Goal: Transaction & Acquisition: Purchase product/service

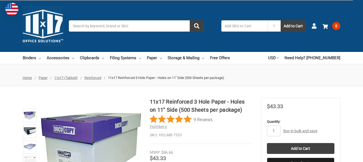
click at [118, 21] on input "Search" at bounding box center [136, 25] width 135 height 11
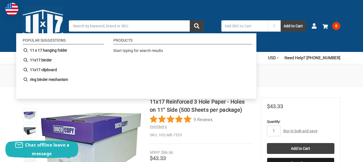
paste input "CASE-HOLMB-7533"
type input "CASE-HOLMB-7533"
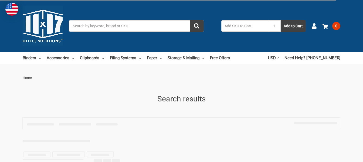
type input "CASE-HOLMB-7533"
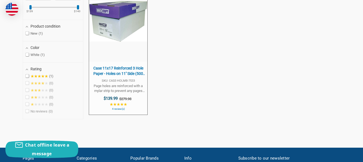
scroll to position [162, 0]
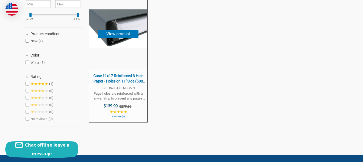
click at [127, 78] on span "Case 11x17 Reinforced 3 Hole Paper - Holes on 11'' Side (500 Sheets per [PERSON…" at bounding box center [118, 78] width 53 height 11
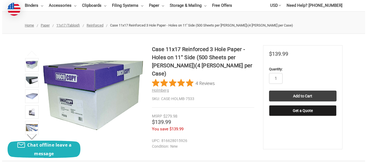
scroll to position [54, 0]
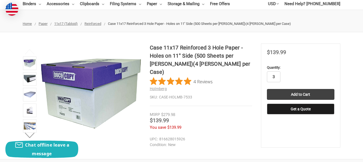
type input "3"
click at [245, 124] on div "You save $139.99" at bounding box center [201, 127] width 102 height 6
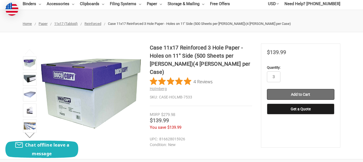
click at [296, 95] on input "Add to Cart" at bounding box center [301, 94] width 68 height 11
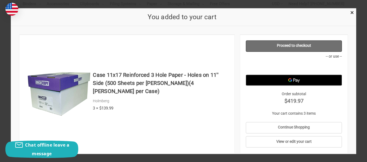
click at [279, 47] on link "Proceed to checkout" at bounding box center [294, 45] width 96 height 11
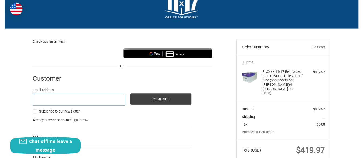
scroll to position [29, 0]
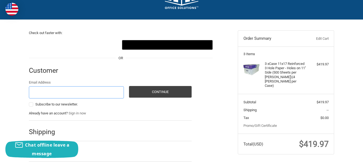
click at [65, 94] on input "Email Address" at bounding box center [76, 92] width 95 height 12
type input "billnick@sourcehub.com"
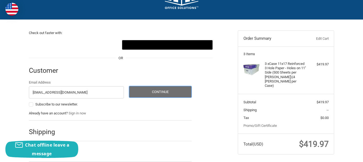
click at [149, 92] on button "Continue" at bounding box center [160, 92] width 63 height 12
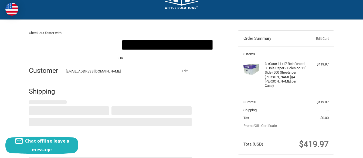
select select "US"
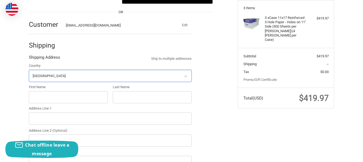
scroll to position [76, 0]
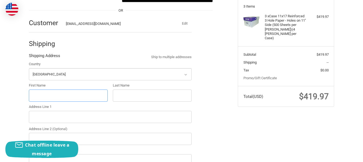
click at [71, 93] on input "First Name" at bounding box center [68, 95] width 79 height 12
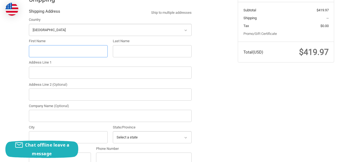
scroll to position [130, 0]
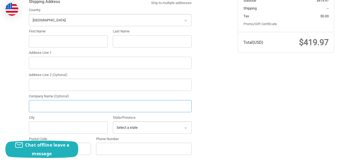
click at [58, 103] on input "Company Name (Optional)" at bounding box center [110, 106] width 163 height 12
paste input "Pratt & Whitney"
type input "Pratt & Whitney"
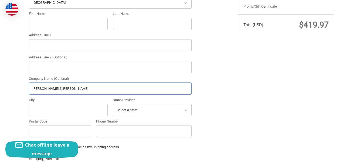
scroll to position [157, 0]
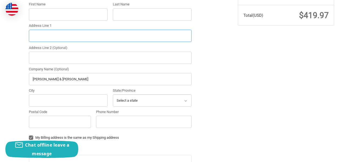
click at [66, 35] on input "Address Line 1" at bounding box center [110, 36] width 163 height 12
paste input "330 Pratt & Whitney Lane"
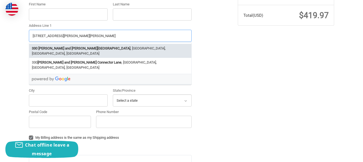
type input "330 Pratt & Whitney Lane"
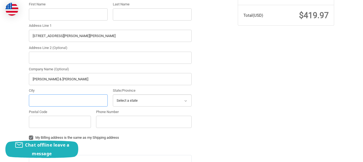
click at [60, 101] on input "City" at bounding box center [68, 100] width 79 height 12
paste input "Asheville"
type input "Asheville"
click at [133, 102] on select "Select a state Alabama Alaska American Samoa Arizona Arkansas Armed Forces Amer…" at bounding box center [152, 100] width 79 height 12
select select "NC"
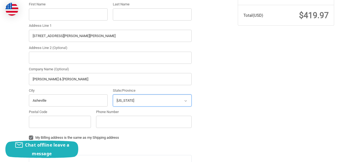
click at [113, 94] on select "Select a state Alabama Alaska American Samoa Arizona Arkansas Armed Forces Amer…" at bounding box center [152, 100] width 79 height 12
click at [56, 127] on input "Postal Code" at bounding box center [60, 122] width 62 height 12
paste input "28806"
type input "28806"
click at [161, 125] on input "Phone Number" at bounding box center [144, 122] width 96 height 12
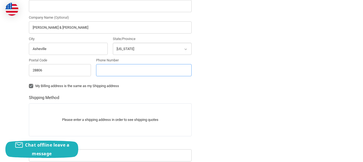
scroll to position [211, 0]
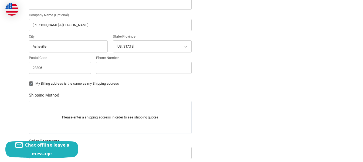
click at [31, 85] on label "My Billing address is the same as my Shipping address" at bounding box center [110, 83] width 163 height 4
click at [29, 81] on input "My Billing address is the same as my Shipping address" at bounding box center [29, 81] width 0 height 0
checkbox input "false"
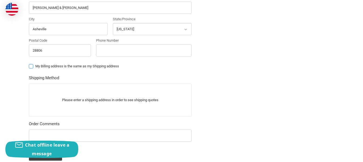
scroll to position [238, 0]
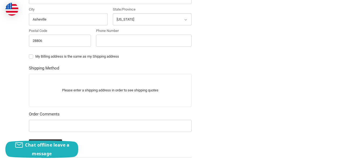
click at [245, 63] on div "Check out faster with: @import url(//fonts.googleapis.com/css?family=Google+San…" at bounding box center [182, 7] width 324 height 394
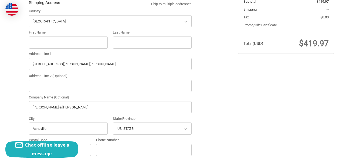
scroll to position [130, 0]
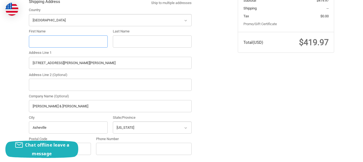
click at [89, 44] on input "First Name" at bounding box center [68, 41] width 79 height 12
paste input "13002080"
click at [32, 41] on input "13002080" at bounding box center [68, 41] width 79 height 12
type input "PO#13002080"
click at [129, 43] on input "Last Name" at bounding box center [152, 41] width 79 height 12
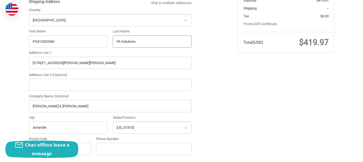
type input "PA Solutions"
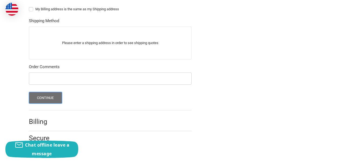
click at [56, 99] on button "Continue" at bounding box center [45, 98] width 33 height 12
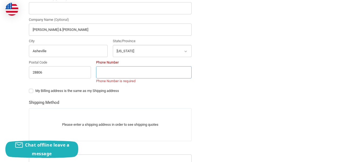
scroll to position [198, 0]
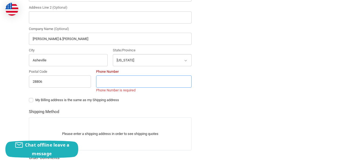
paste input "586 754 8400"
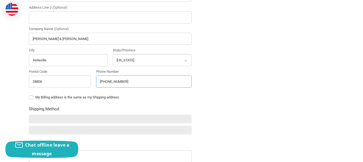
type input "586 754 8400"
click at [139, 95] on label "My Billing address is the same as my Shipping address" at bounding box center [110, 97] width 163 height 4
click at [29, 95] on input "My Billing address is the same as my Shipping address" at bounding box center [29, 95] width 0 height 0
click at [33, 96] on label "My Billing address is the same as my Shipping address" at bounding box center [110, 97] width 163 height 4
click at [29, 95] on input "My Billing address is the same as my Shipping address" at bounding box center [29, 95] width 0 height 0
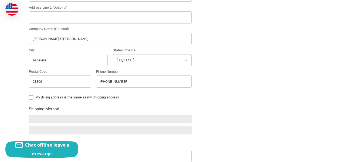
checkbox input "false"
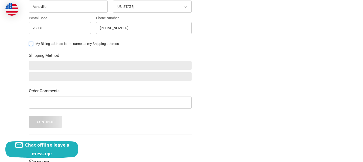
scroll to position [252, 0]
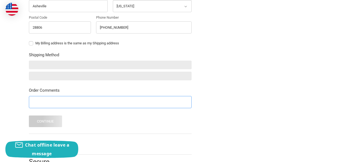
click at [65, 103] on input "Order Comments" at bounding box center [110, 102] width 163 height 12
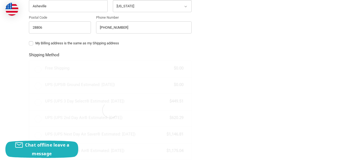
scroll to position [270, 0]
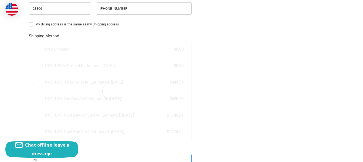
type input "PO"
radio input "true"
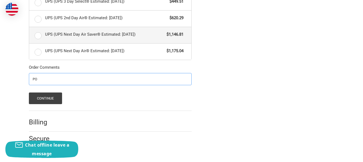
scroll to position [352, 0]
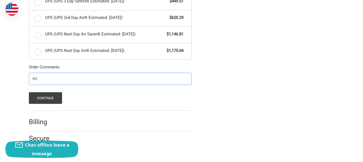
paste input "586 754 8400"
drag, startPoint x: 52, startPoint y: 79, endPoint x: 48, endPoint y: 79, distance: 3.8
click at [48, 79] on input "PO 586 754 8400" at bounding box center [110, 79] width 163 height 12
drag, startPoint x: 38, startPoint y: 78, endPoint x: 60, endPoint y: 78, distance: 22.4
click at [60, 78] on input "PO 586 754 8400" at bounding box center [110, 79] width 163 height 12
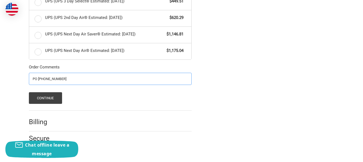
paste input "1300208"
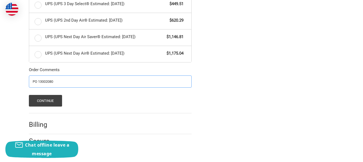
scroll to position [352, 0]
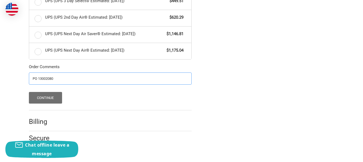
type input "PO 13002080"
click at [52, 99] on button "Continue" at bounding box center [45, 98] width 33 height 12
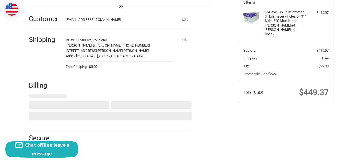
select select "US"
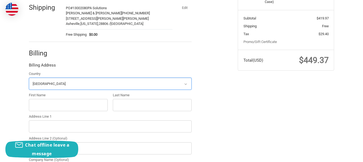
scroll to position [122, 0]
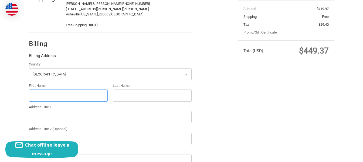
click at [61, 97] on input "First Name" at bounding box center [68, 95] width 79 height 12
type input "William"
click at [122, 94] on input "Last Name" at bounding box center [152, 95] width 79 height 12
type input "Nick"
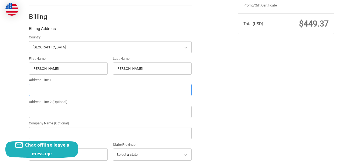
click at [66, 94] on input "Address Line 1" at bounding box center [110, 90] width 163 height 12
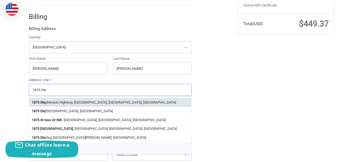
click at [95, 104] on li "1875 Ste phenson Highway, Troy, MI, USA" at bounding box center [110, 102] width 162 height 9
type input "1875 Stephenson Highway"
type input "Troy"
select select "MI"
type input "48083"
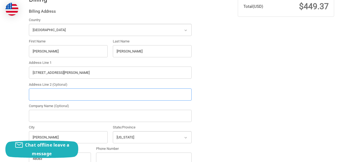
scroll to position [176, 0]
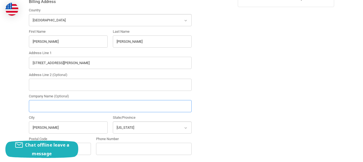
click at [52, 105] on input "Company Name (Optional)" at bounding box center [110, 106] width 163 height 12
type input "SourceHub LLC"
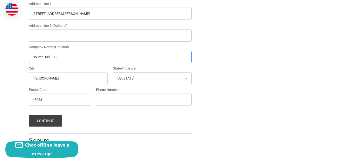
scroll to position [227, 0]
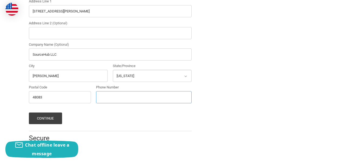
click at [99, 96] on input "Phone Number" at bounding box center [144, 97] width 96 height 12
type input "8002461844"
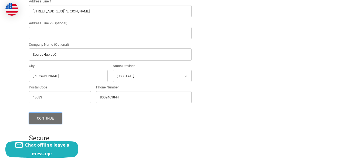
click at [45, 115] on button "Continue" at bounding box center [45, 118] width 33 height 12
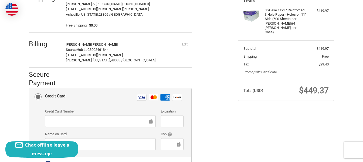
scroll to position [87, 0]
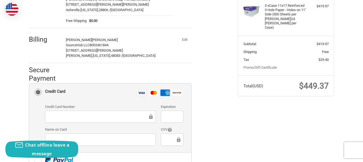
click at [67, 122] on div at bounding box center [100, 117] width 111 height 12
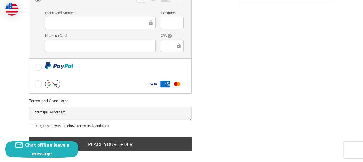
scroll to position [188, 0]
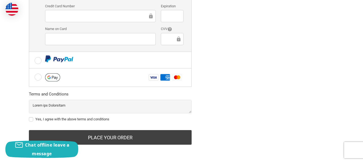
click at [30, 119] on label "Yes, I agree with the above terms and conditions" at bounding box center [110, 119] width 163 height 4
click at [29, 117] on input "Yes, I agree with the above terms and conditions" at bounding box center [29, 116] width 0 height 0
checkbox input "true"
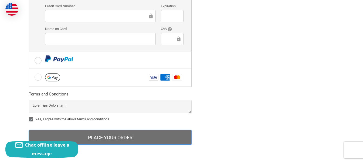
click at [108, 135] on button "Place Your Order" at bounding box center [110, 137] width 163 height 15
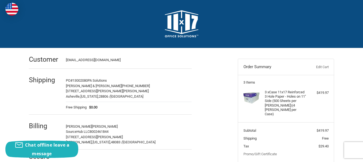
scroll to position [0, 0]
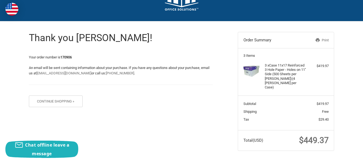
scroll to position [27, 0]
